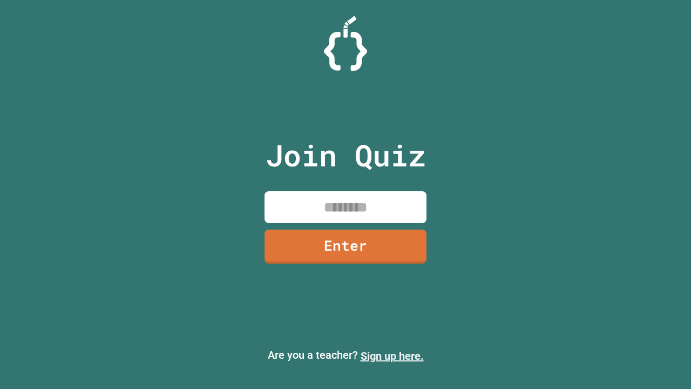
click at [392, 356] on link "Sign up here." at bounding box center [392, 355] width 63 height 13
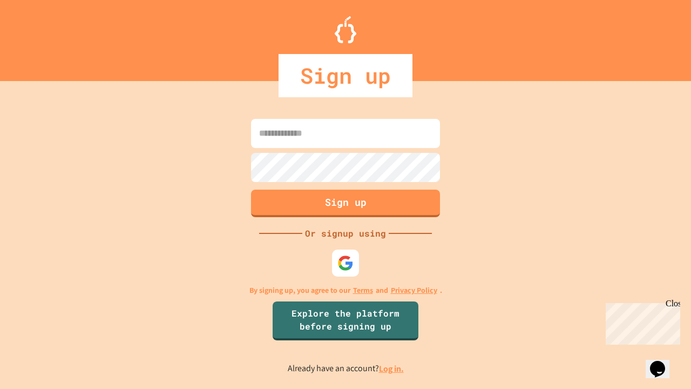
click at [392, 368] on link "Log in." at bounding box center [391, 368] width 25 height 11
